Goal: Navigation & Orientation: Find specific page/section

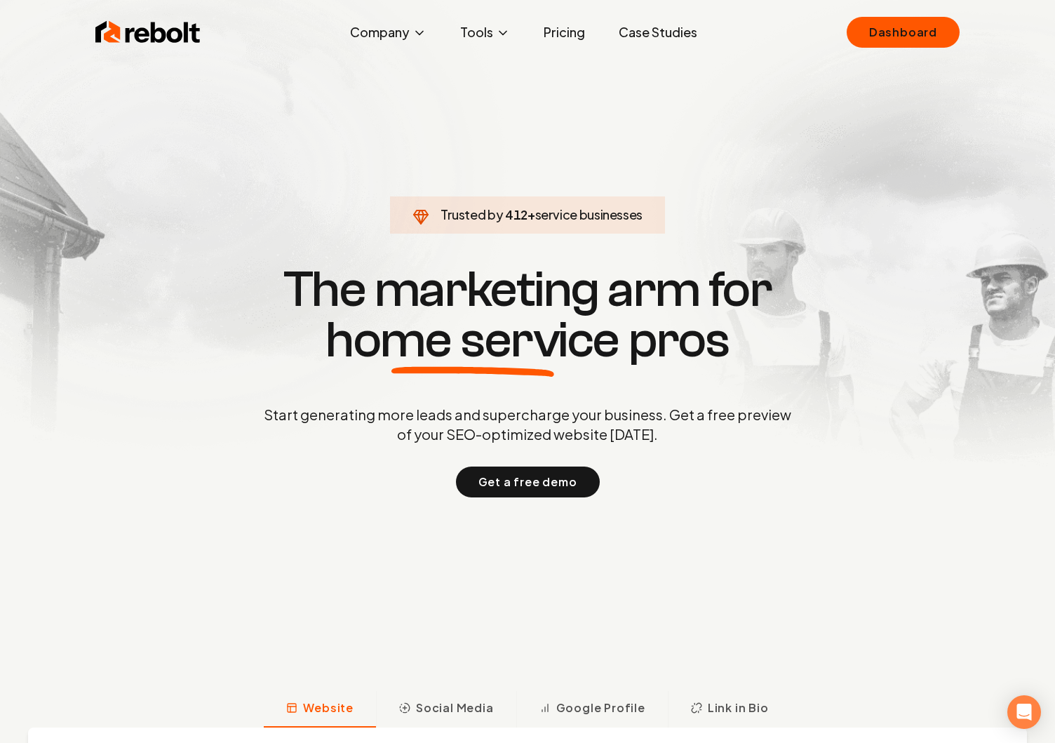
click at [331, 327] on span "home service" at bounding box center [472, 340] width 294 height 50
click at [231, 402] on div "Trusted by 499 + service businesses The marketing arm for home service pros Sta…" at bounding box center [528, 379] width 696 height 236
click at [880, 32] on link "Dashboard" at bounding box center [902, 32] width 113 height 31
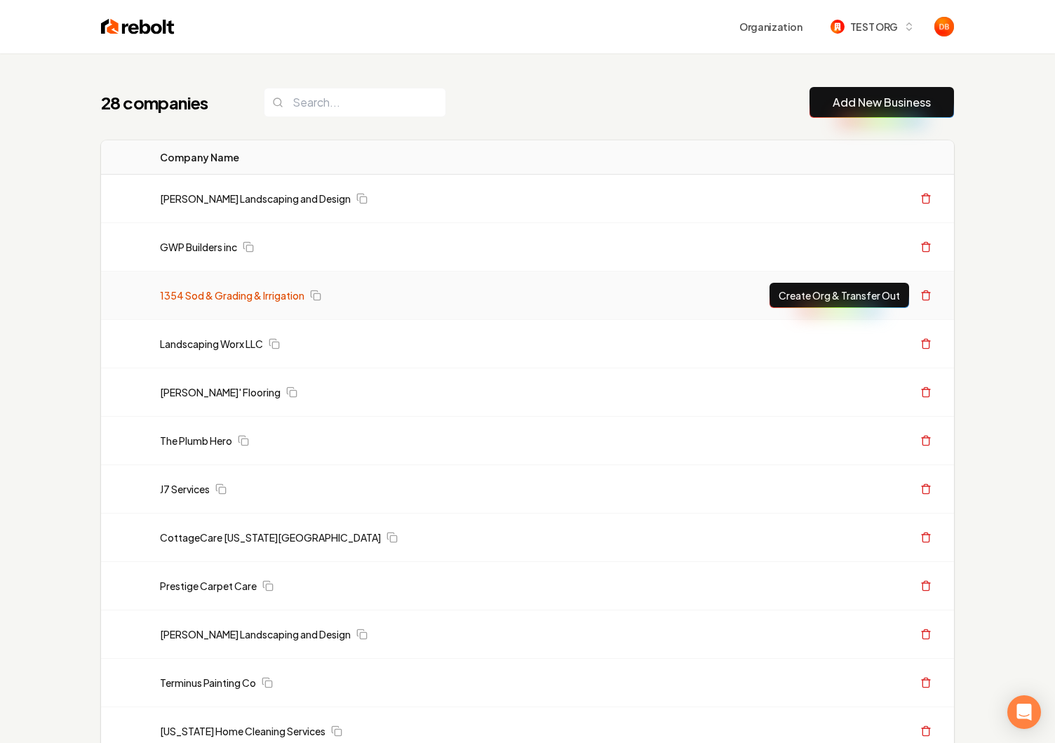
click at [230, 291] on link "1354 Sod & Grading & Irrigation" at bounding box center [232, 295] width 144 height 14
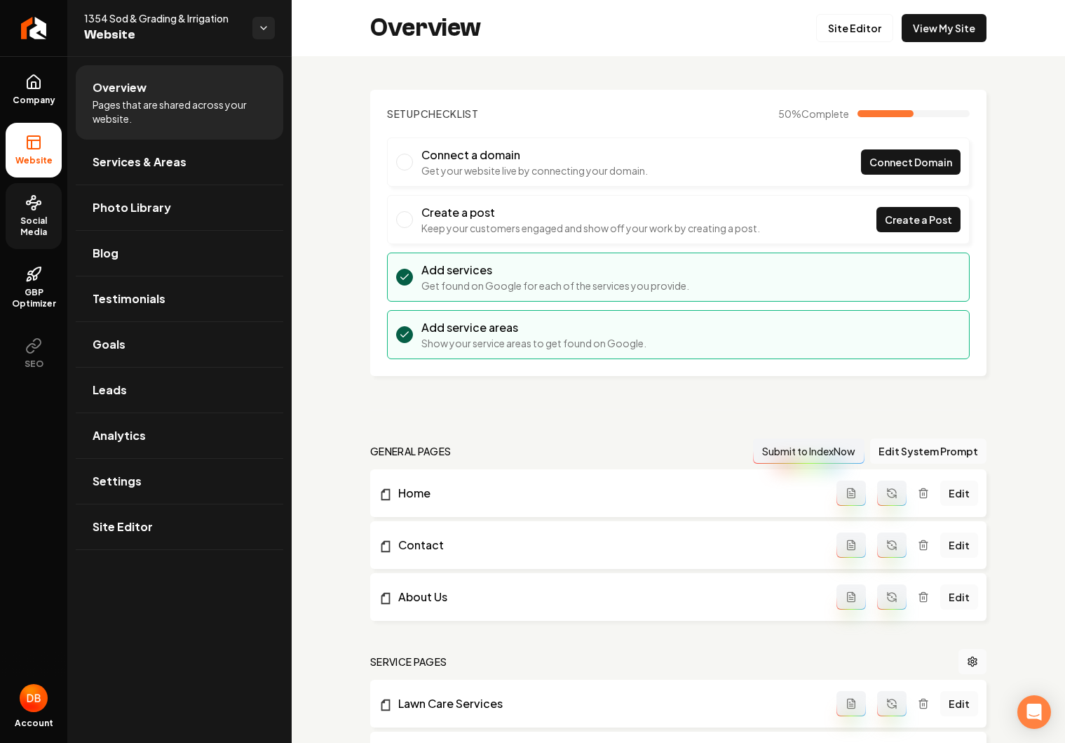
click at [36, 229] on span "Social Media" at bounding box center [34, 226] width 56 height 22
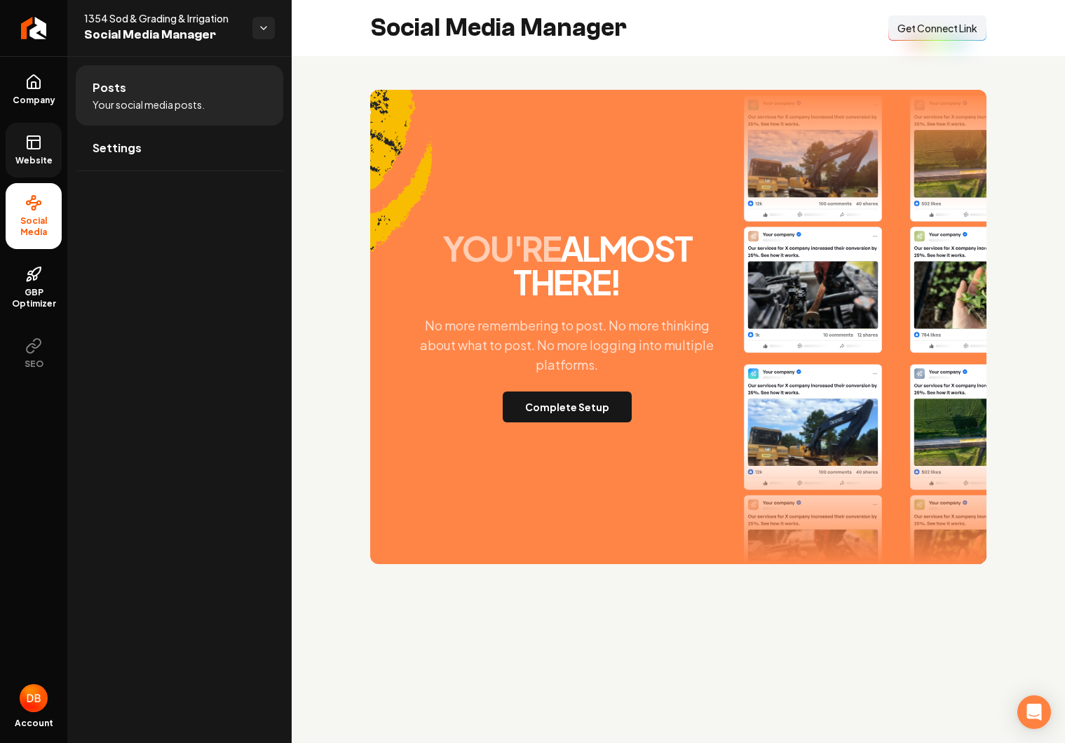
click at [44, 155] on span "Website" at bounding box center [34, 160] width 48 height 11
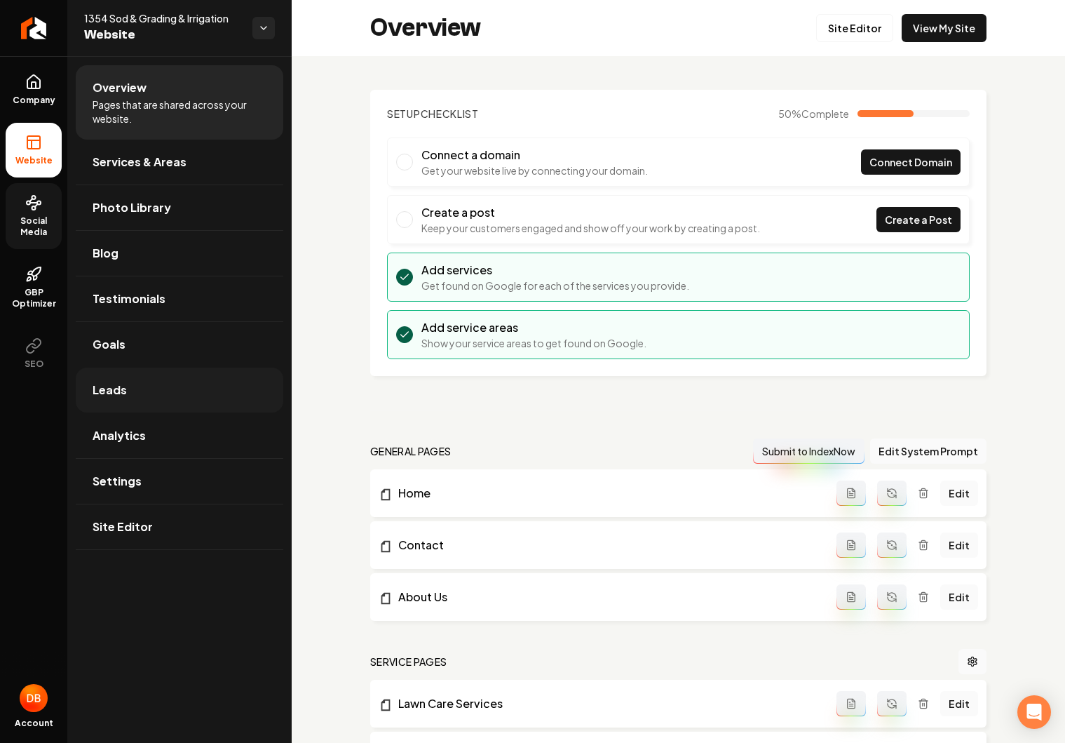
click at [135, 390] on link "Leads" at bounding box center [180, 389] width 208 height 45
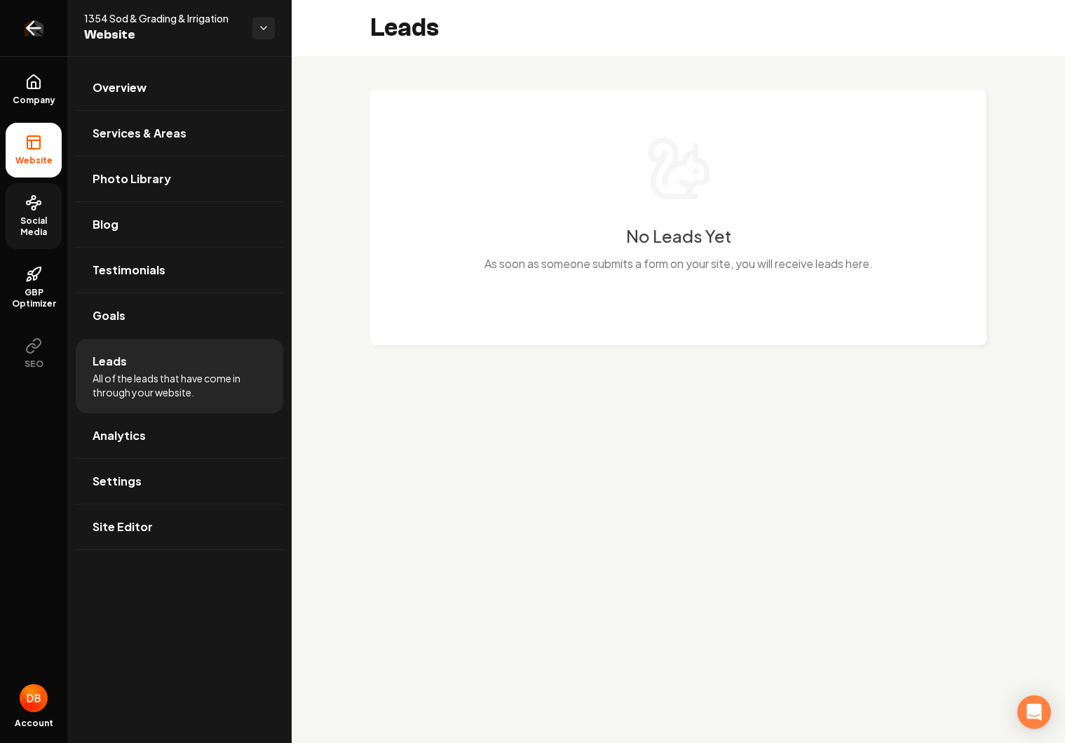
click at [25, 27] on icon "Return to dashboard" at bounding box center [33, 28] width 22 height 22
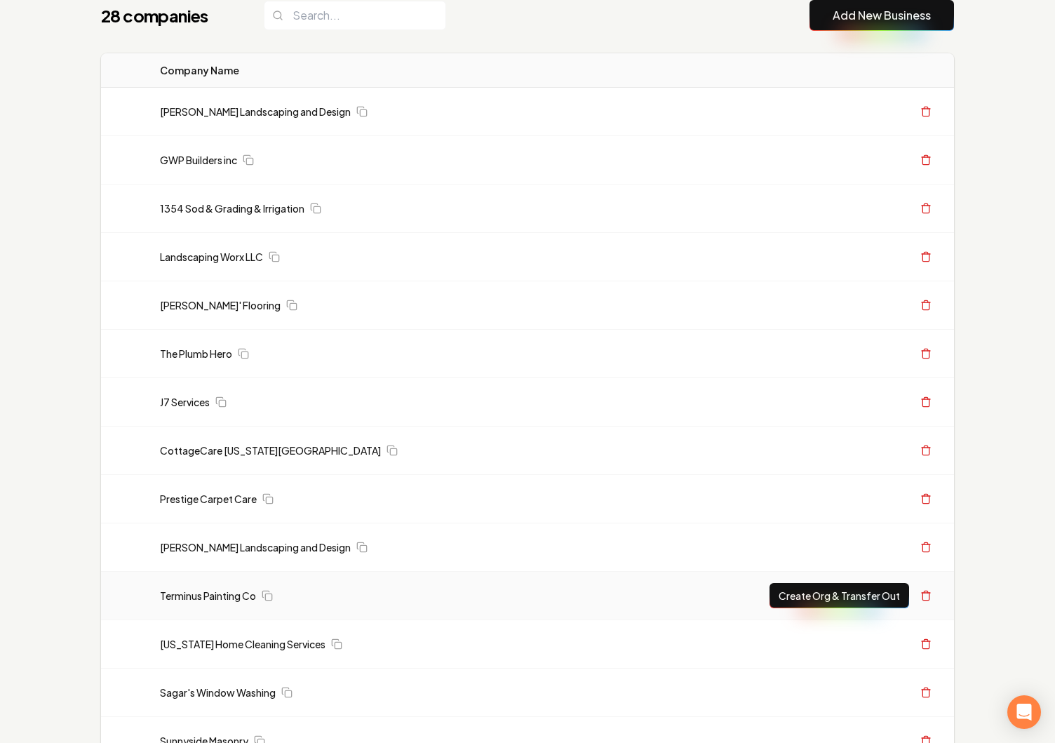
scroll to position [243, 0]
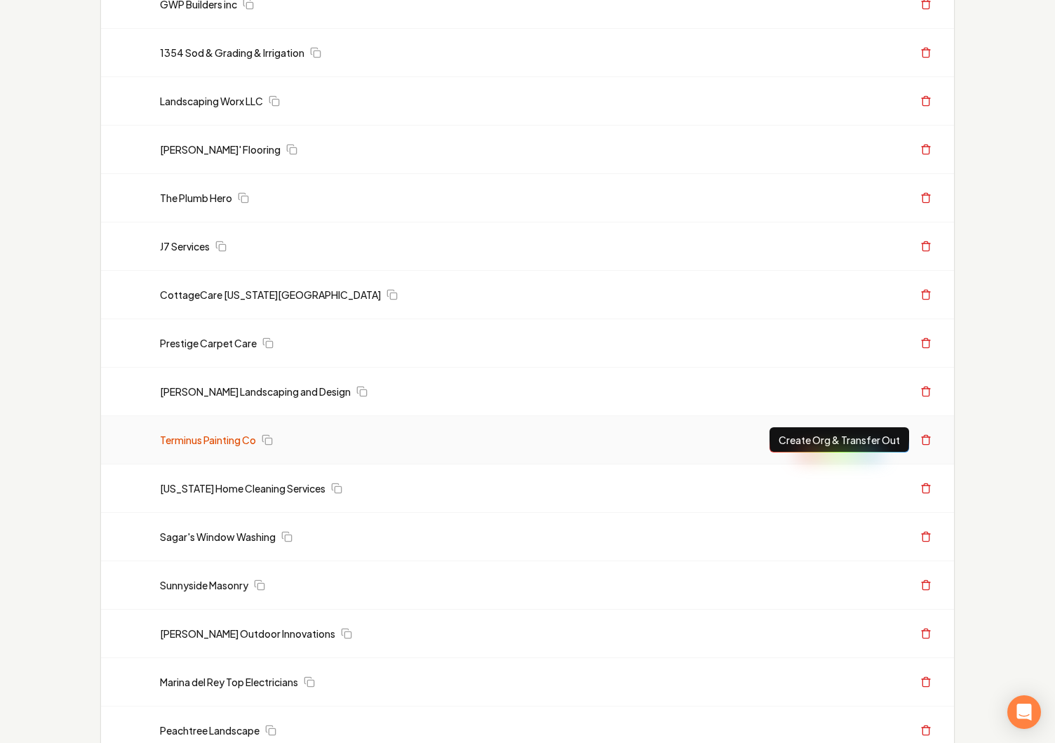
click at [230, 444] on link "Terminus Painting Co" at bounding box center [208, 440] width 96 height 14
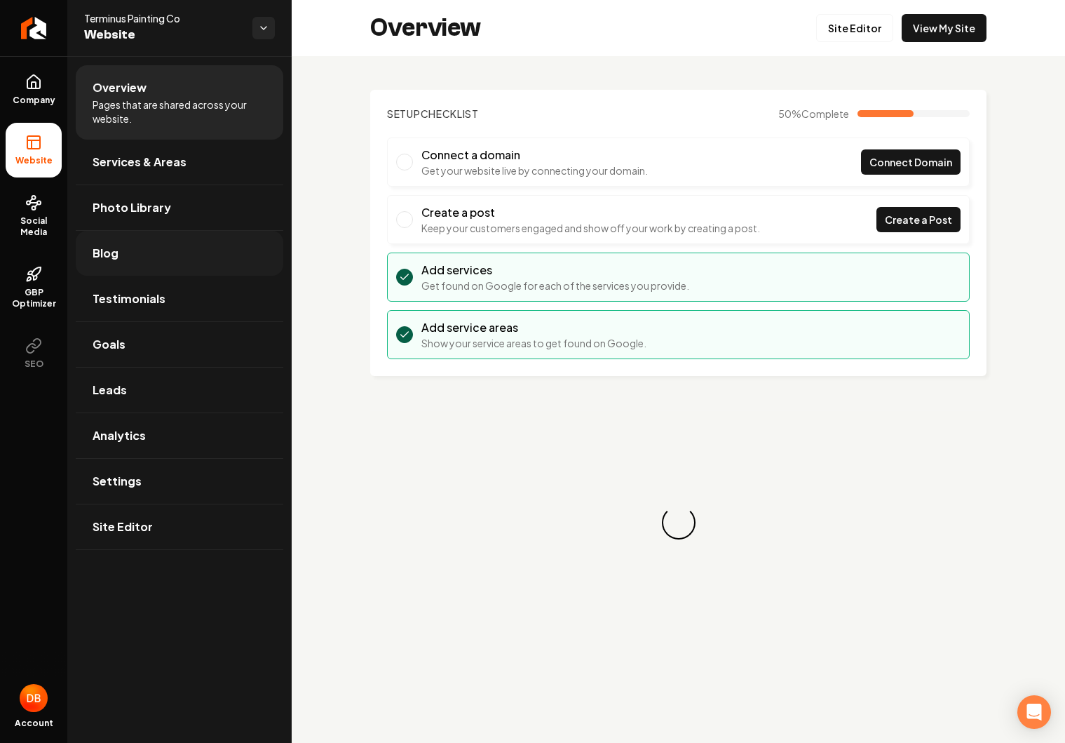
click at [140, 260] on link "Blog" at bounding box center [180, 253] width 208 height 45
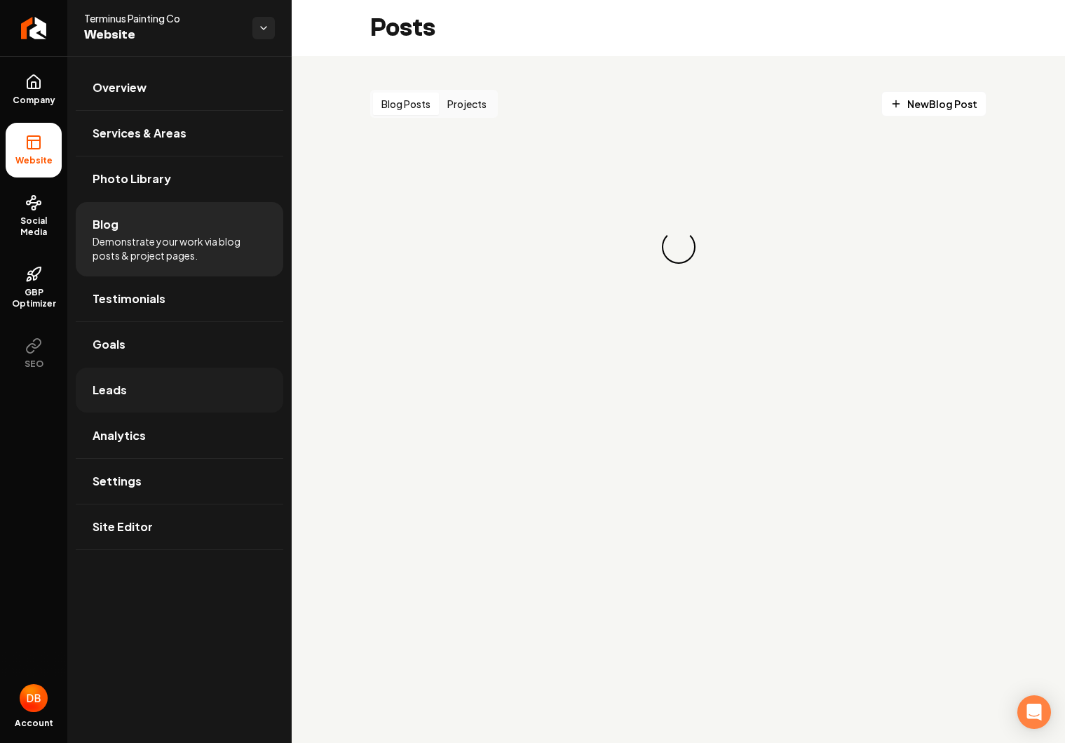
click at [133, 391] on link "Leads" at bounding box center [180, 389] width 208 height 45
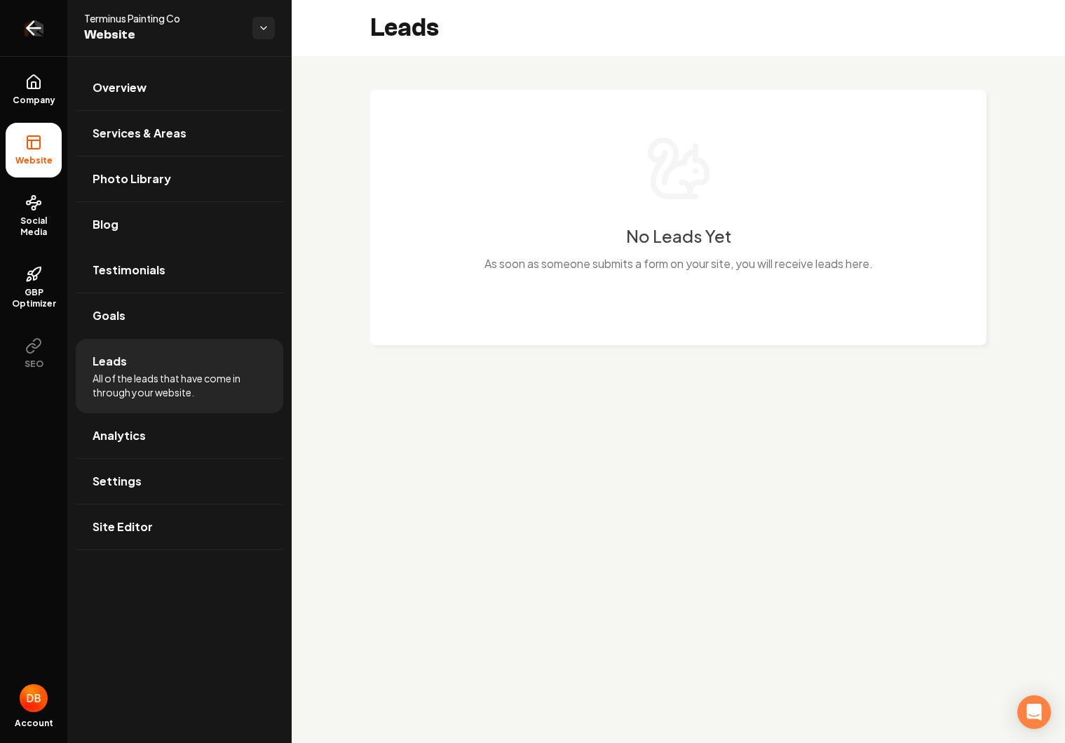
click at [31, 34] on icon "Return to dashboard" at bounding box center [33, 28] width 22 height 22
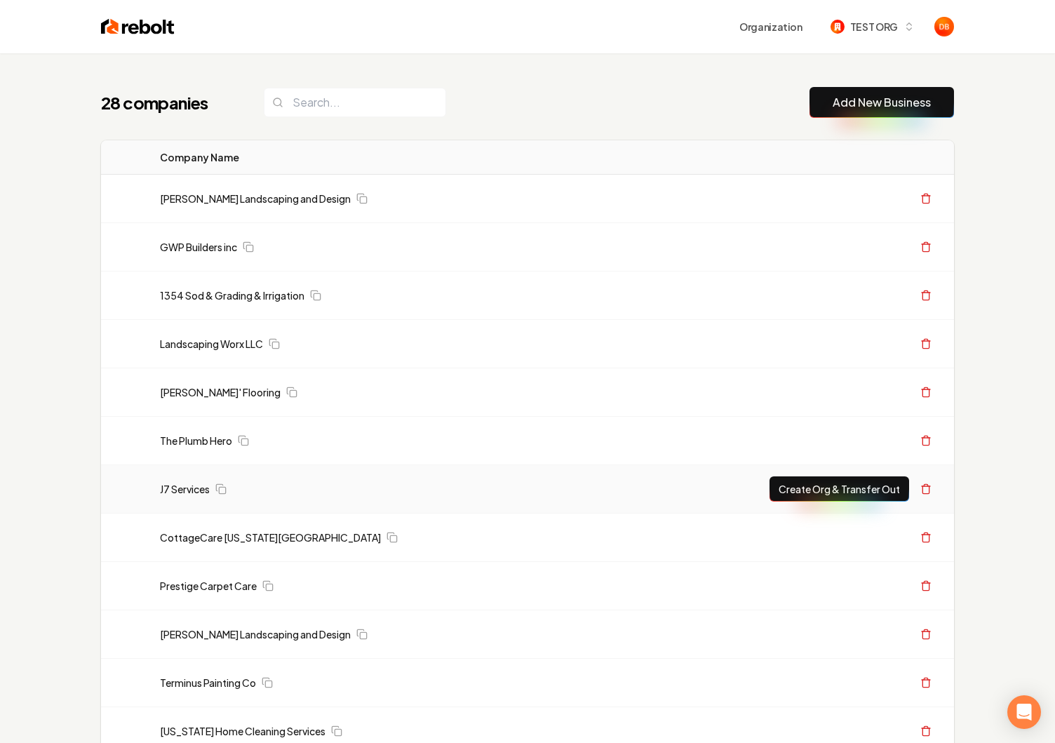
scroll to position [876, 0]
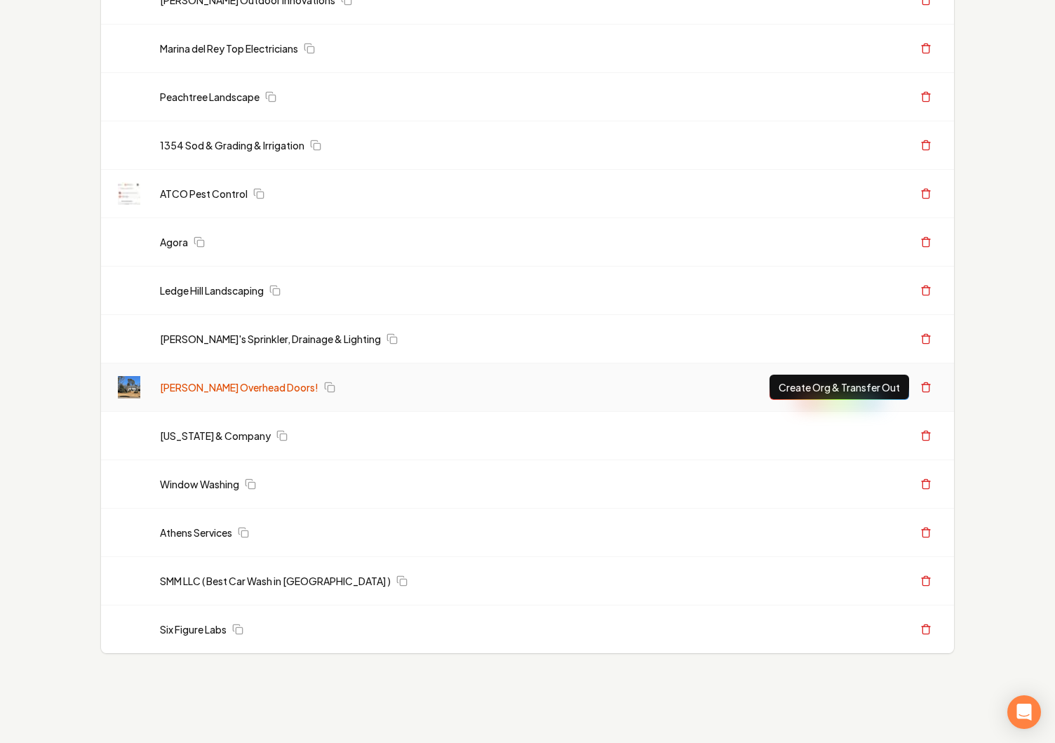
click at [211, 381] on link "[PERSON_NAME] Overhead Doors!" at bounding box center [239, 387] width 158 height 14
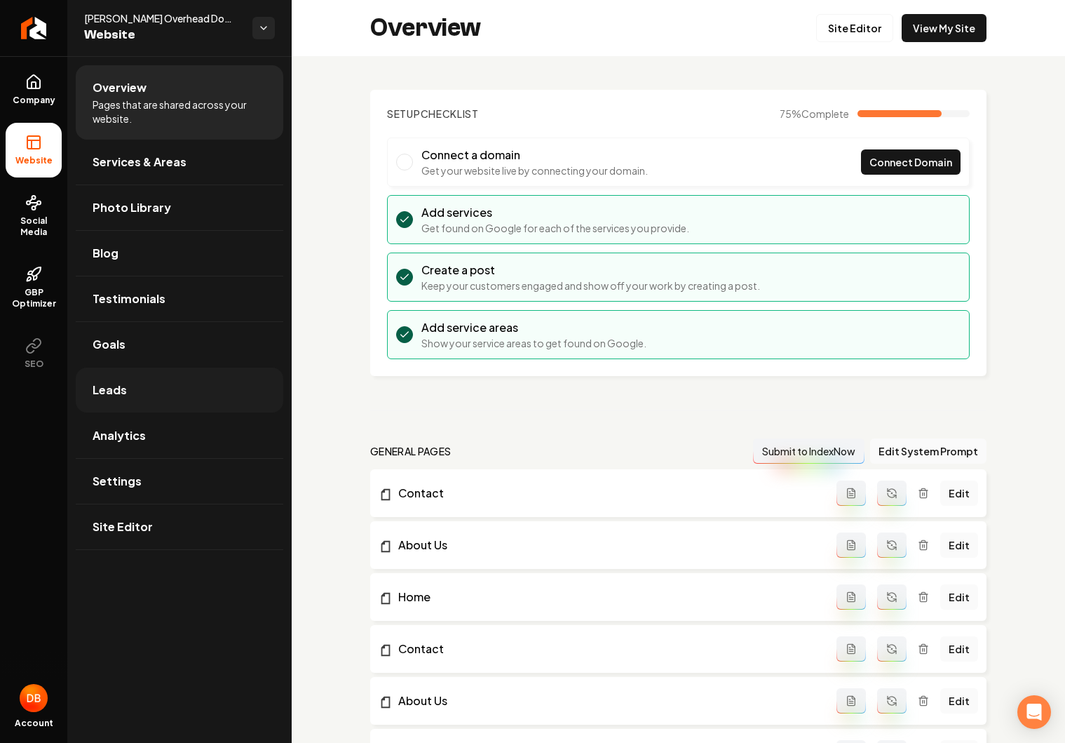
click at [127, 388] on link "Leads" at bounding box center [180, 389] width 208 height 45
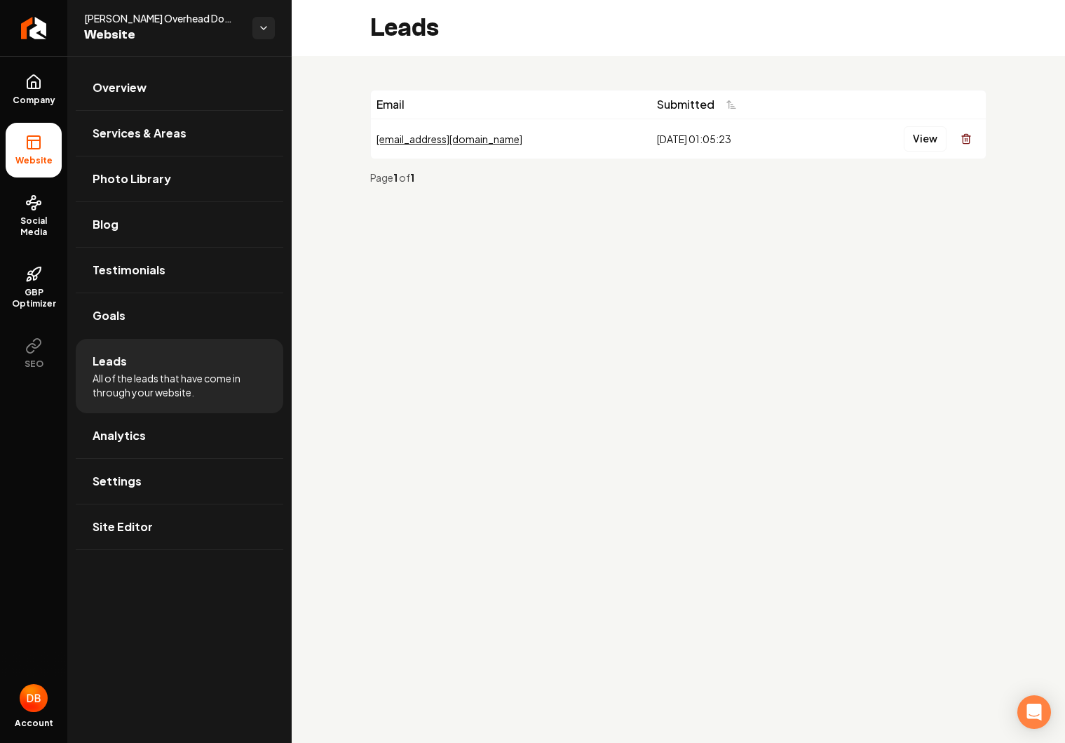
click at [196, 705] on div "Overview Services & Areas Photo Library Blog Testimonials Goals Leads All of th…" at bounding box center [179, 399] width 224 height 686
